Goal: Task Accomplishment & Management: Manage account settings

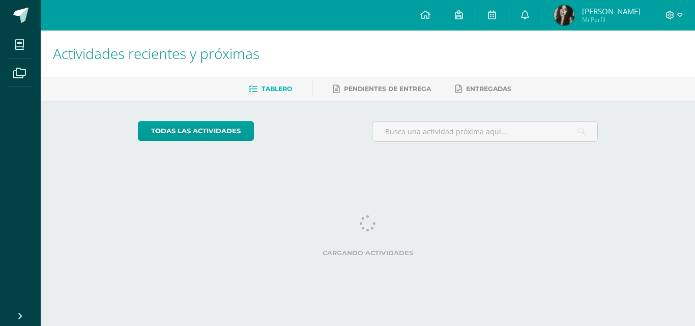
click at [673, 16] on icon at bounding box center [670, 15] width 9 height 9
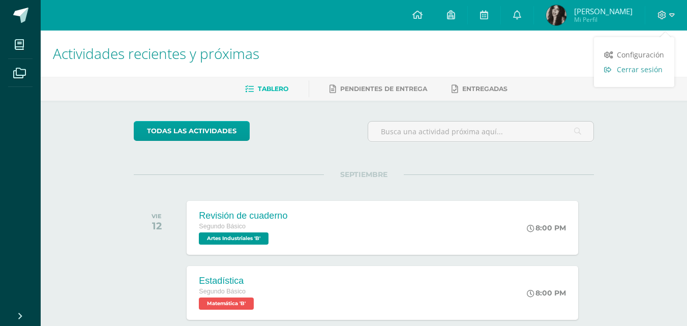
click at [651, 67] on span "Cerrar sesión" at bounding box center [640, 70] width 46 height 10
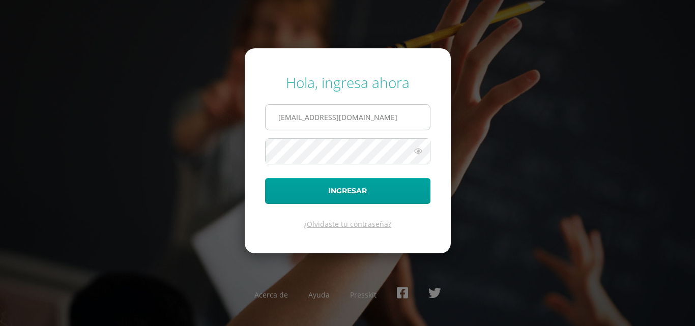
drag, startPoint x: 276, startPoint y: 114, endPoint x: 352, endPoint y: 117, distance: 76.4
click at [402, 124] on input "[EMAIL_ADDRESS][DOMAIN_NAME]" at bounding box center [348, 117] width 164 height 25
click at [417, 153] on icon at bounding box center [418, 151] width 13 height 12
click at [436, 109] on form "Hola, ingresa ahora [EMAIL_ADDRESS][DOMAIN_NAME] Ingresar ¿Olvidaste tu contras…" at bounding box center [348, 150] width 206 height 205
click at [413, 115] on input "[EMAIL_ADDRESS][DOMAIN_NAME]" at bounding box center [348, 117] width 164 height 25
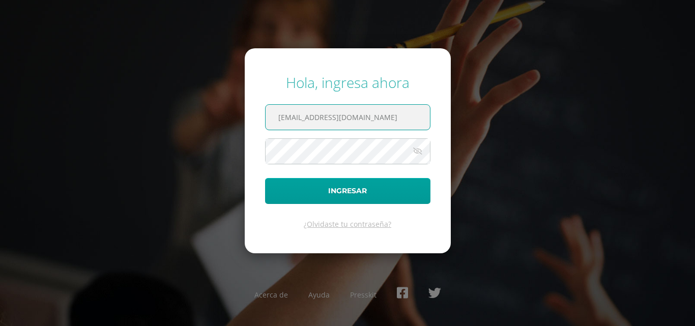
type input "[EMAIL_ADDRESS][DOMAIN_NAME]"
drag, startPoint x: 359, startPoint y: 118, endPoint x: 244, endPoint y: 119, distance: 114.5
click at [245, 119] on form "Hola, ingresa ahora [EMAIL_ADDRESS][DOMAIN_NAME] Ingresar ¿Olvidaste tu contras…" at bounding box center [348, 150] width 206 height 205
